Goal: Task Accomplishment & Management: Manage account settings

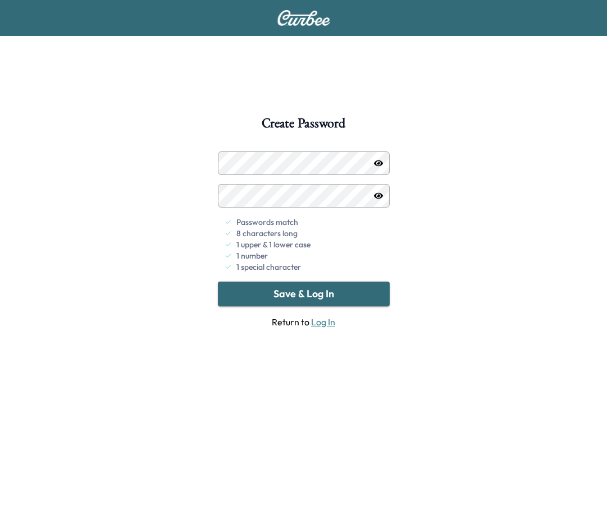
click at [285, 287] on button "Save & Log In" at bounding box center [304, 294] width 172 height 25
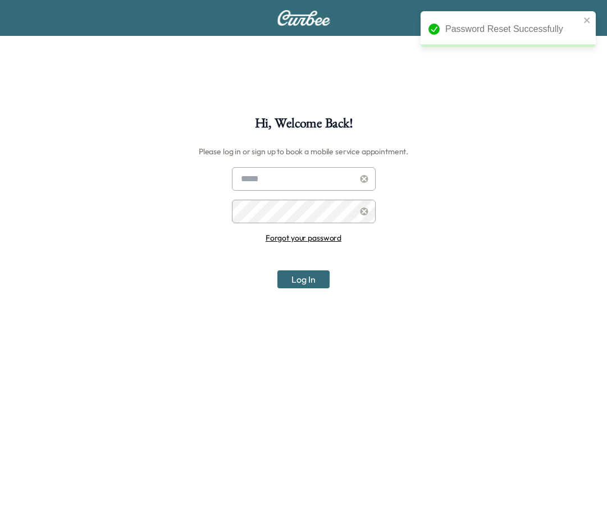
type input "**********"
click at [301, 281] on button "Log In" at bounding box center [303, 279] width 52 height 18
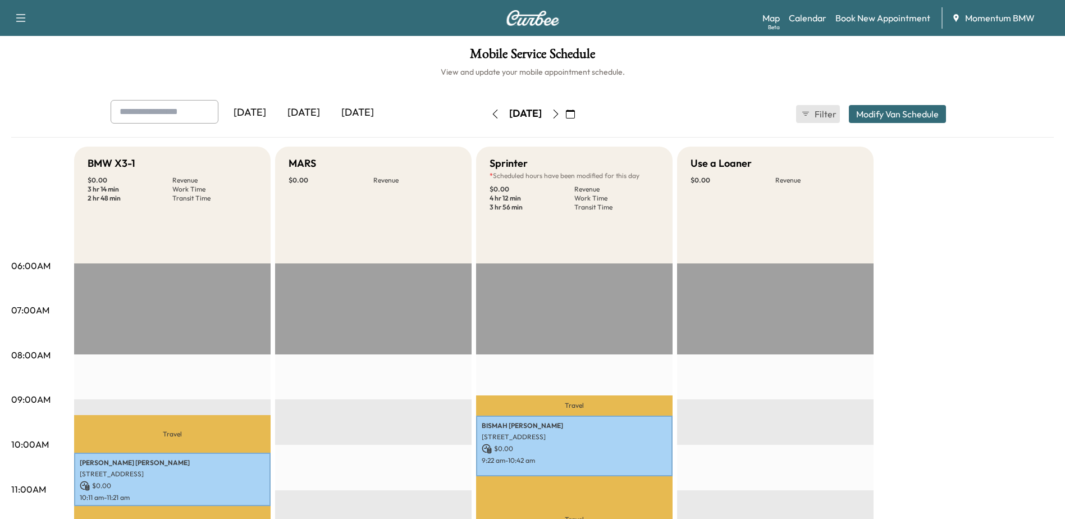
click at [606, 114] on icon "button" at bounding box center [805, 113] width 9 height 9
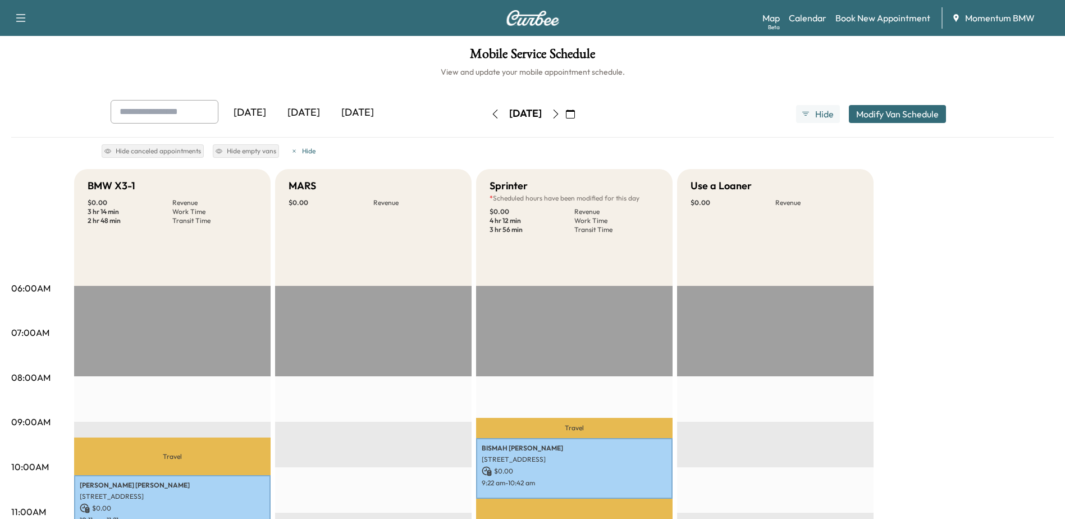
click at [240, 143] on div "Hide canceled appointments Hide empty vans [PERSON_NAME]" at bounding box center [215, 149] width 226 height 18
click at [240, 146] on button "Hide empty vans" at bounding box center [246, 150] width 66 height 13
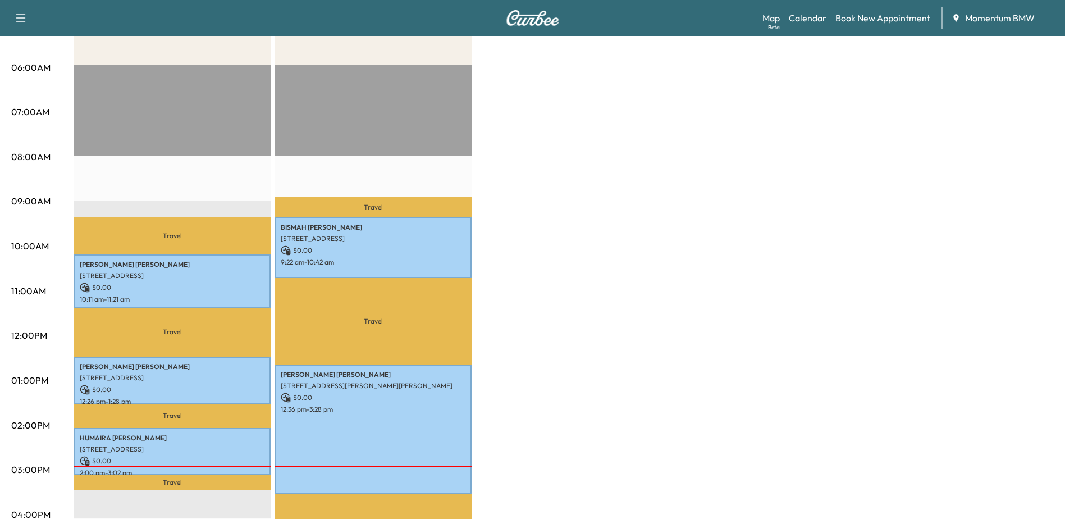
scroll to position [224, 0]
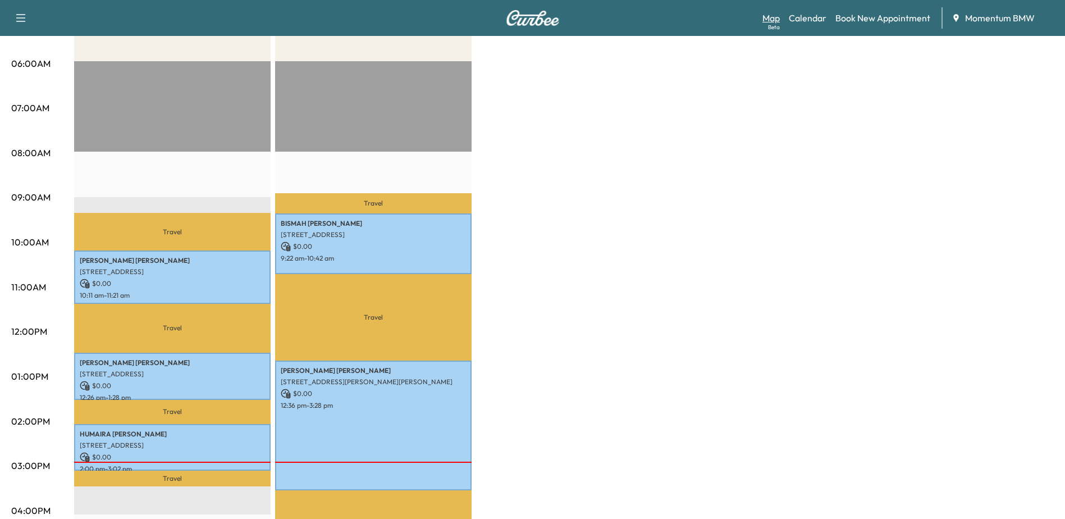
click at [606, 19] on link "Map Beta" at bounding box center [770, 17] width 17 height 13
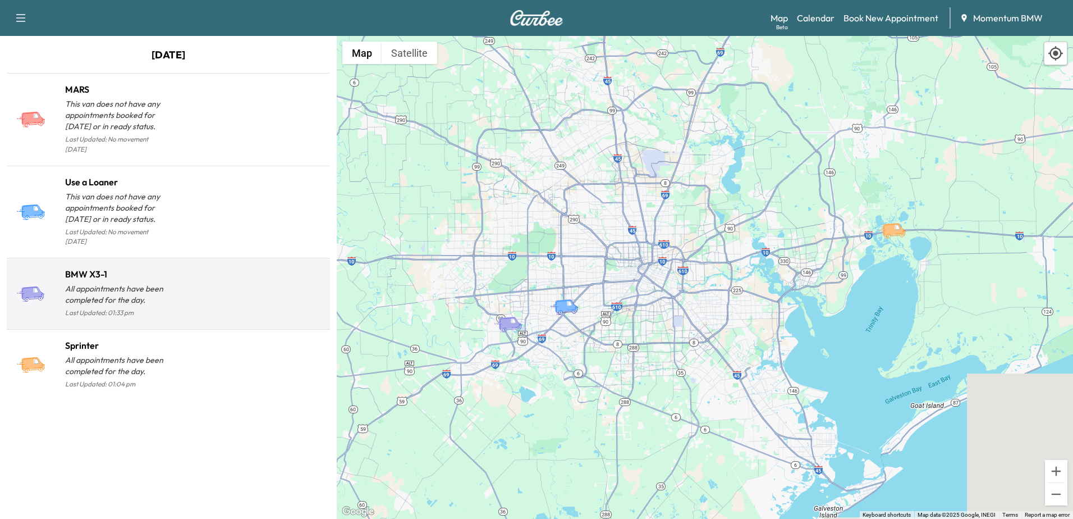
click at [90, 283] on p "All appointments have been completed for the day." at bounding box center [116, 294] width 103 height 22
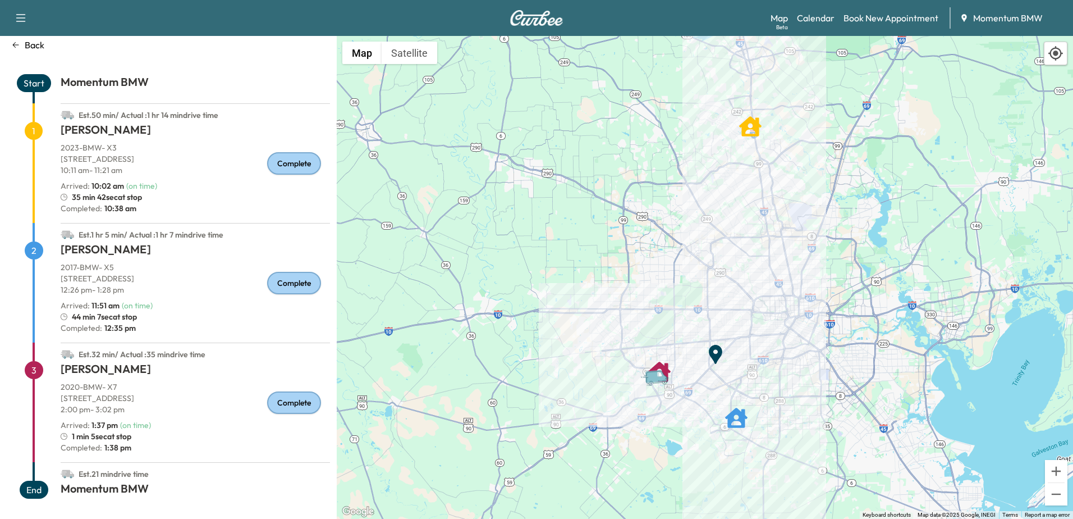
scroll to position [38, 0]
